Goal: Task Accomplishment & Management: Use online tool/utility

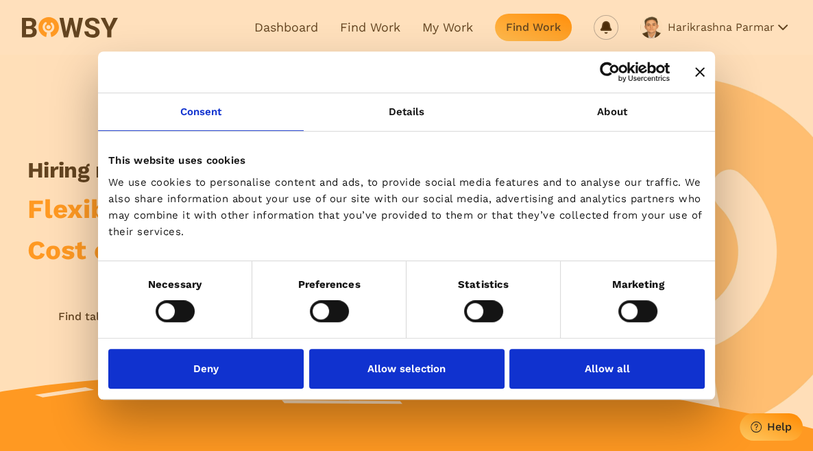
click at [697, 73] on icon "Close banner" at bounding box center [700, 72] width 10 height 10
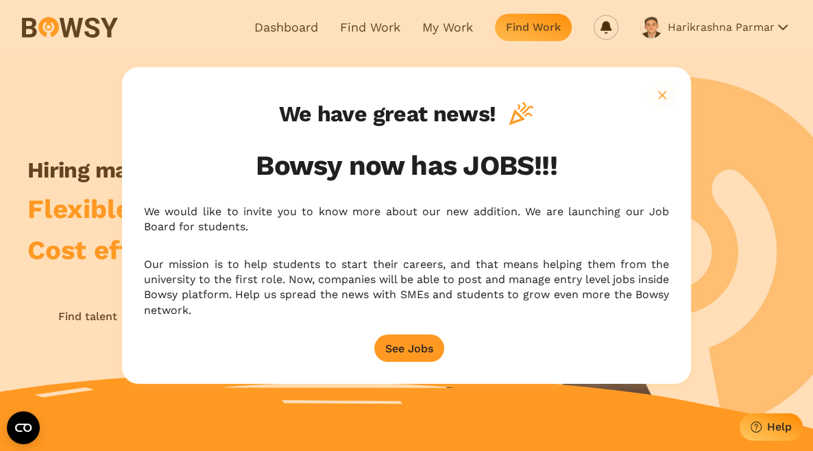
click at [665, 99] on icon "button" at bounding box center [662, 95] width 8 height 8
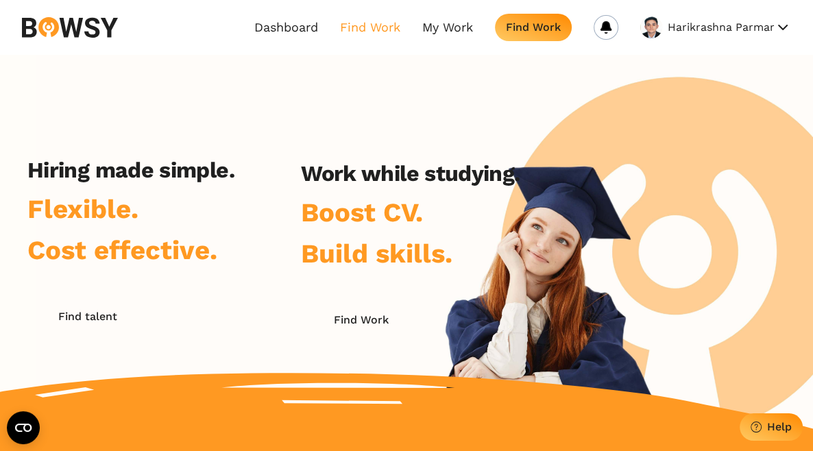
click at [358, 30] on link "Find Work" at bounding box center [370, 27] width 60 height 15
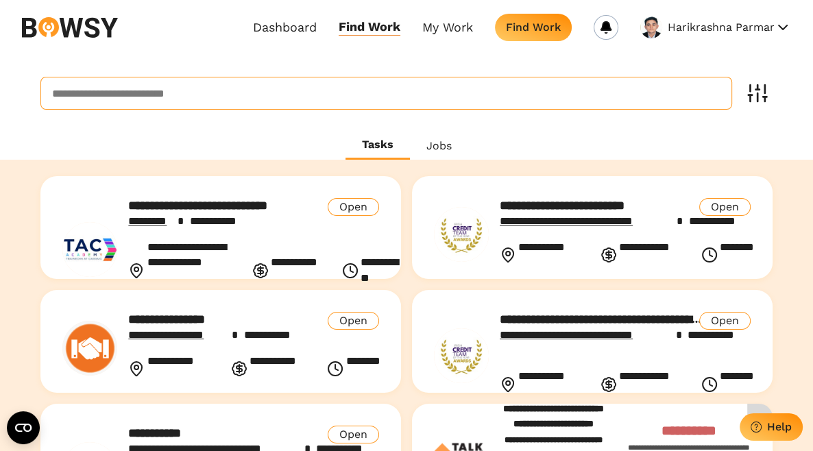
click at [265, 105] on input at bounding box center [386, 93] width 692 height 33
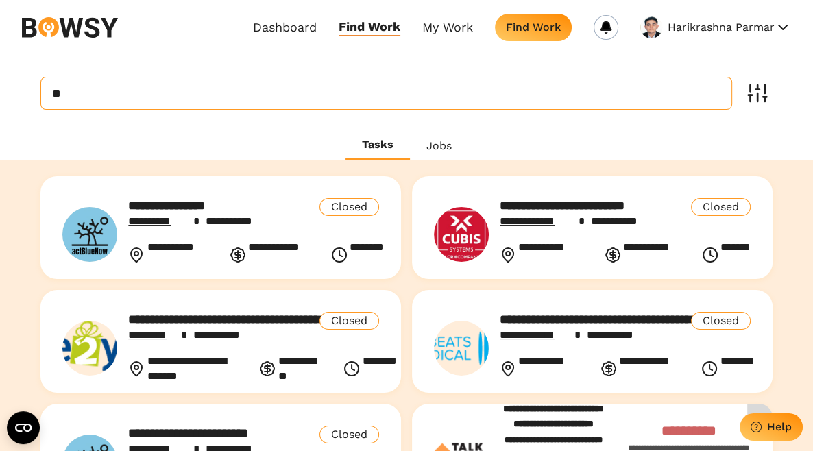
type input "*"
click at [230, 141] on div "Tasks Jobs" at bounding box center [406, 146] width 813 height 28
click at [774, 96] on div "**********" at bounding box center [406, 403] width 813 height 696
click at [747, 95] on div at bounding box center [757, 93] width 29 height 31
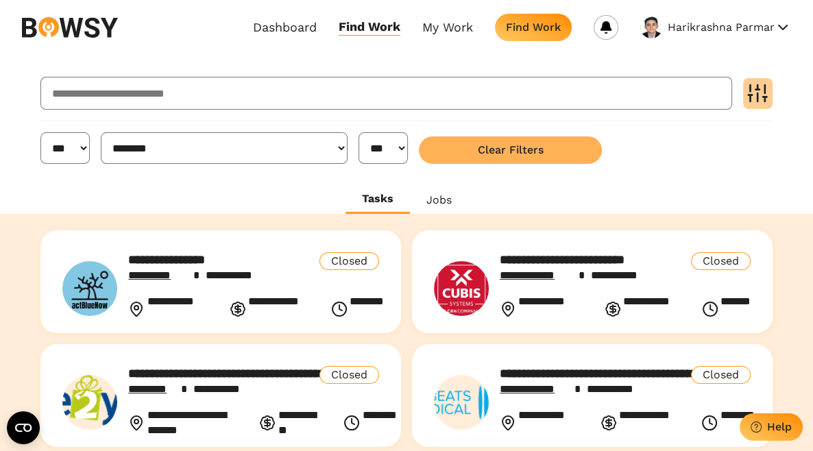
click at [587, 148] on button "Clear Filters" at bounding box center [510, 149] width 183 height 27
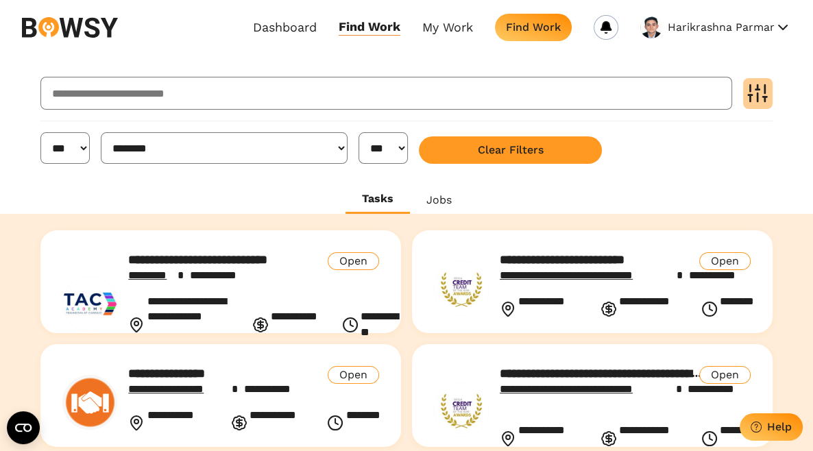
click at [753, 92] on icon at bounding box center [757, 93] width 22 height 22
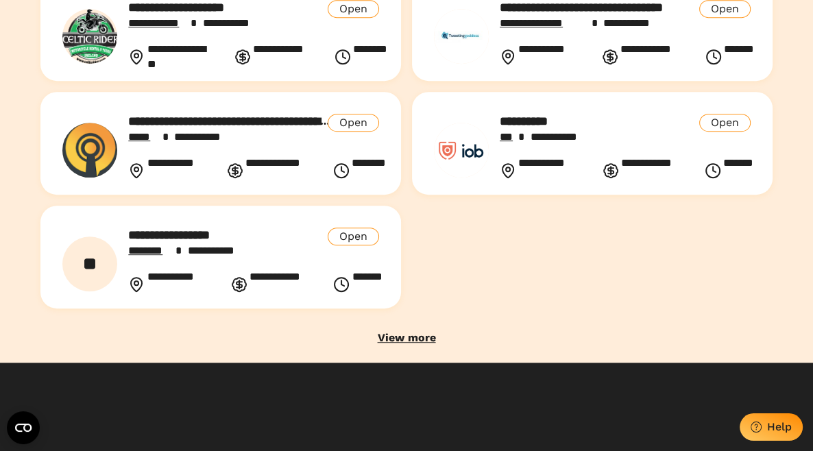
scroll to position [502, 0]
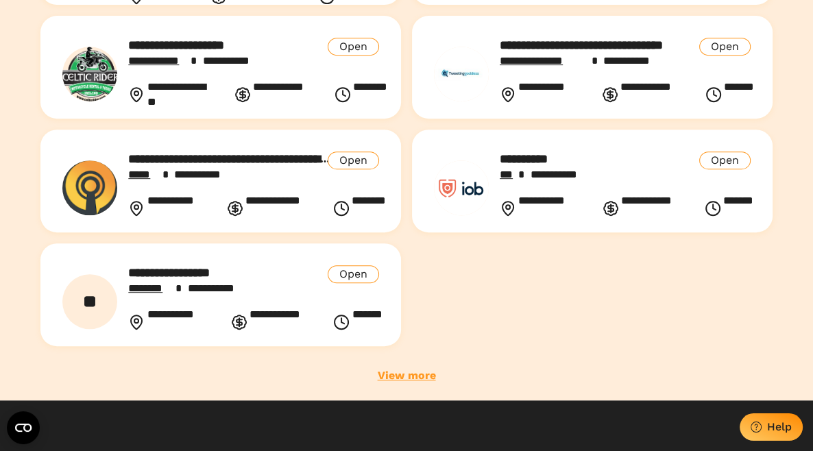
click at [391, 381] on link "View more" at bounding box center [407, 375] width 58 height 15
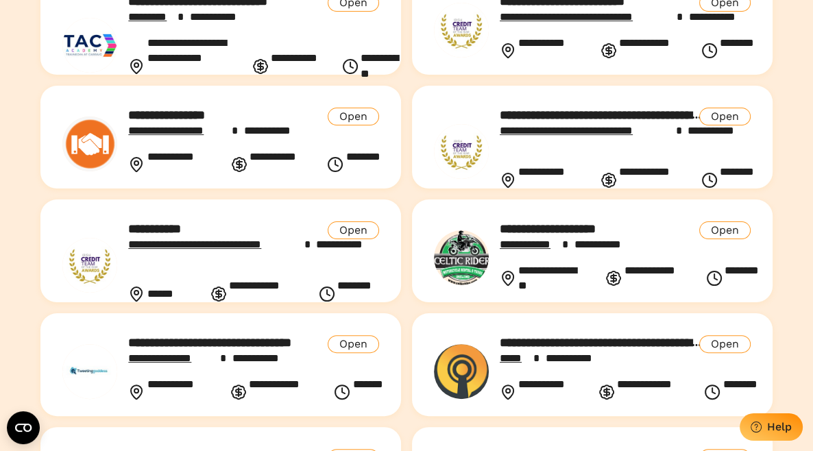
scroll to position [0, 0]
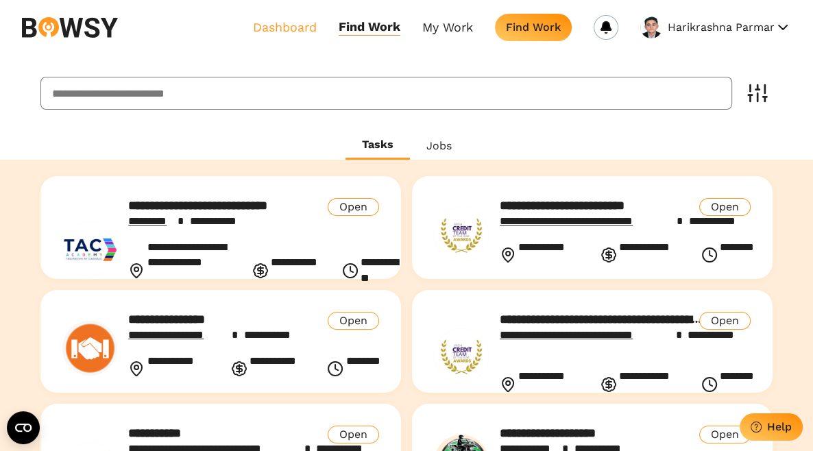
click at [306, 30] on link "Dashboard" at bounding box center [285, 27] width 64 height 16
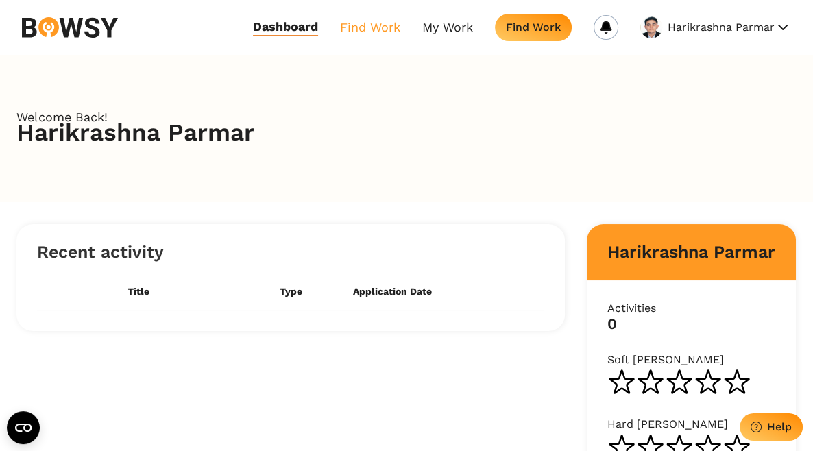
click at [350, 22] on link "Find Work" at bounding box center [370, 27] width 60 height 16
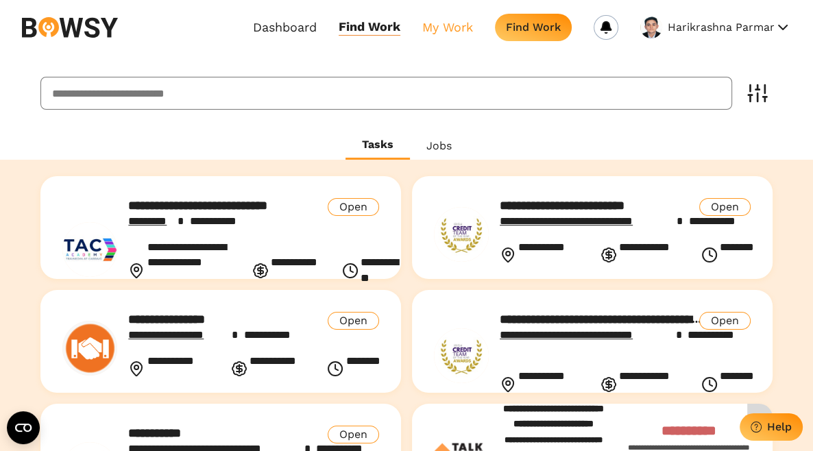
click at [456, 27] on link "My Work" at bounding box center [447, 27] width 51 height 16
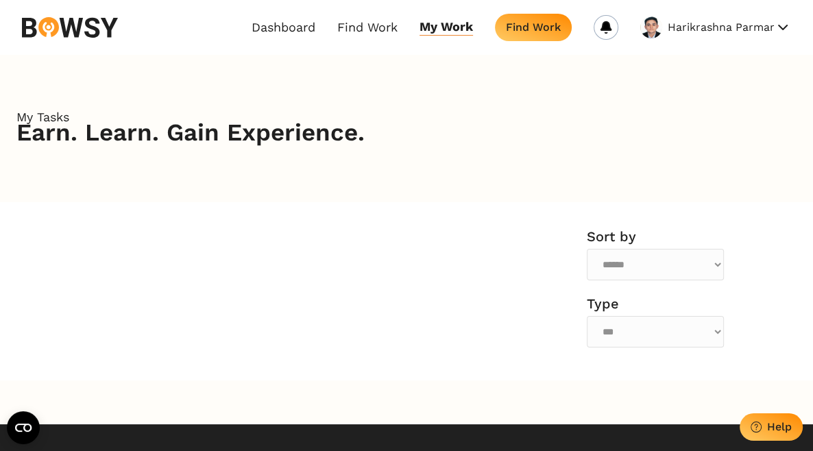
click at [546, 27] on div "Find Work" at bounding box center [533, 27] width 55 height 13
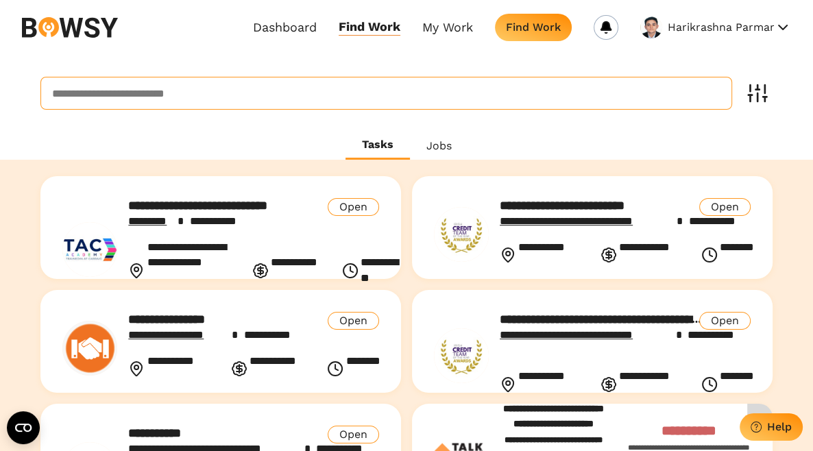
click at [371, 95] on input at bounding box center [386, 93] width 692 height 33
type input "****"
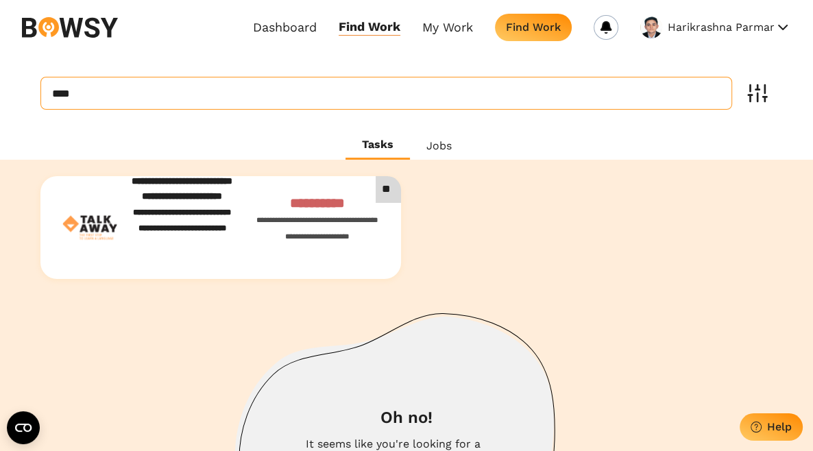
drag, startPoint x: 315, startPoint y: 80, endPoint x: 0, endPoint y: 72, distance: 315.4
type input "*"
type input "*****"
